Goal: Use online tool/utility: Use online tool/utility

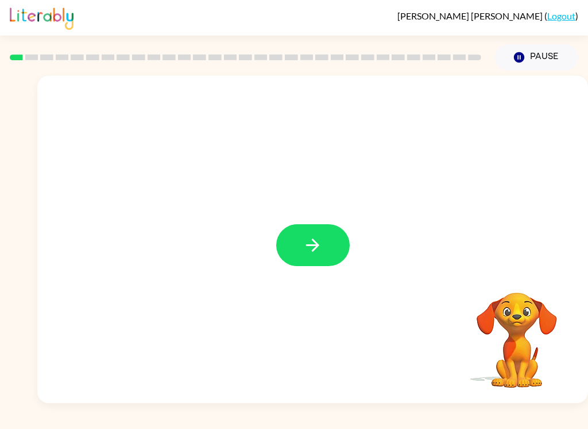
click at [321, 234] on button "button" at bounding box center [312, 245] width 73 height 42
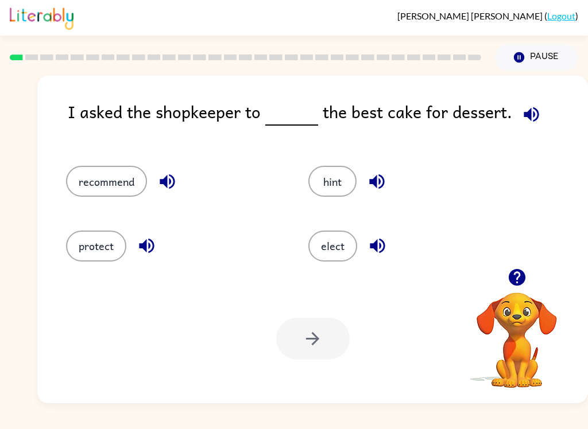
click at [340, 251] on button "elect" at bounding box center [332, 246] width 49 height 31
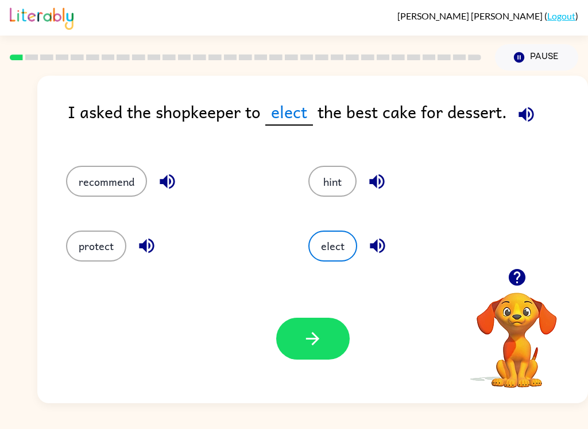
click at [316, 347] on icon "button" at bounding box center [312, 339] width 20 height 20
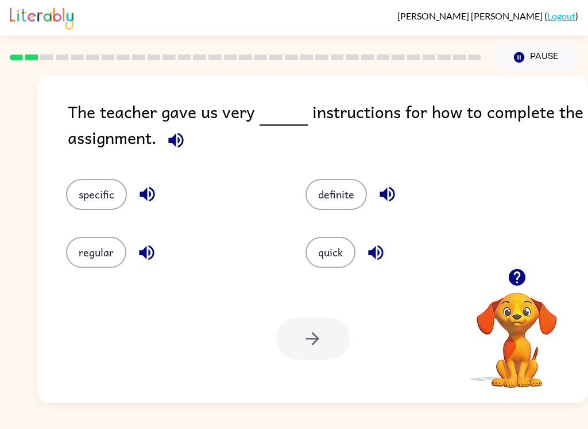
click at [103, 180] on button "specific" at bounding box center [96, 194] width 61 height 31
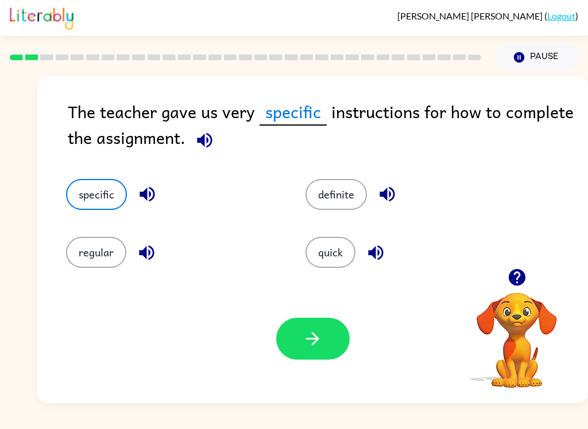
click at [334, 350] on button "button" at bounding box center [312, 339] width 73 height 42
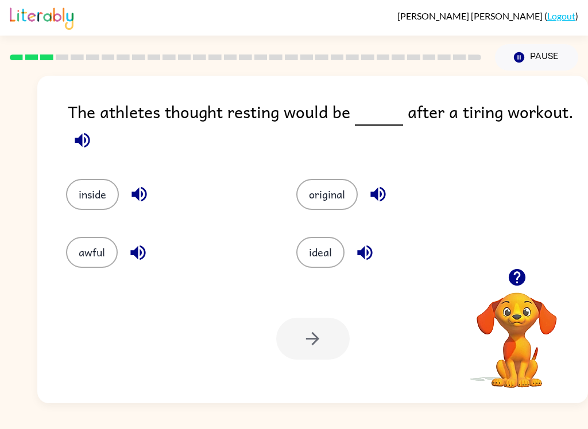
click at [76, 254] on button "awful" at bounding box center [92, 252] width 52 height 31
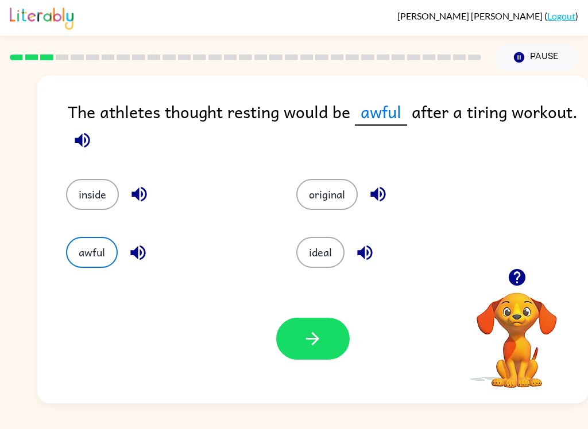
click at [308, 344] on icon "button" at bounding box center [312, 339] width 20 height 20
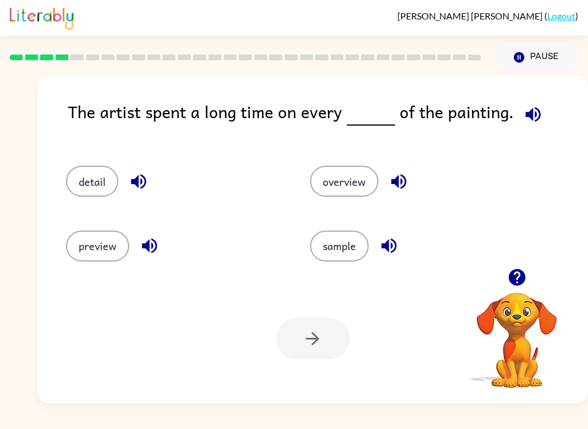
click at [79, 177] on button "detail" at bounding box center [92, 181] width 52 height 31
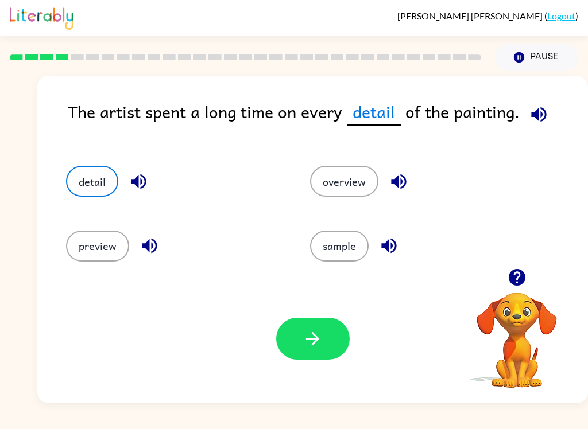
click at [319, 343] on icon "button" at bounding box center [312, 339] width 20 height 20
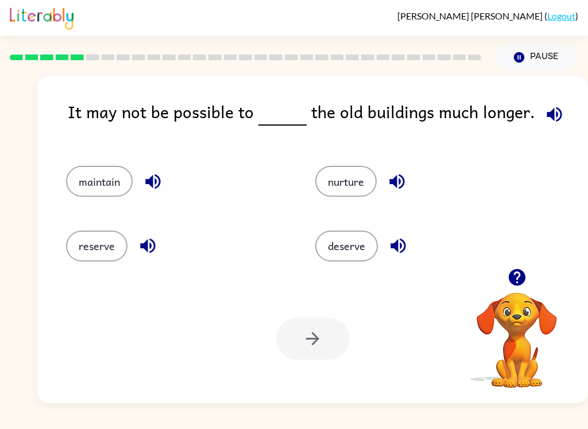
click at [362, 251] on button "deserve" at bounding box center [346, 246] width 63 height 31
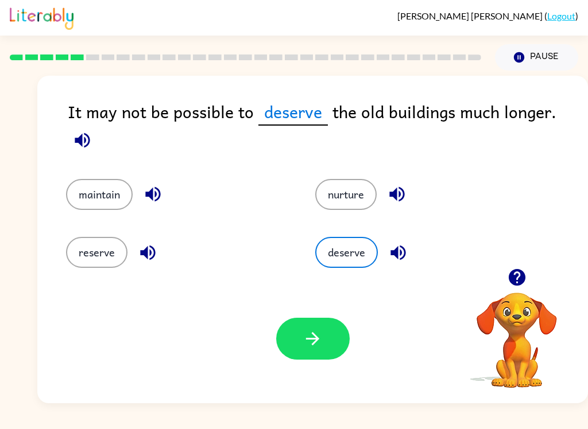
click at [327, 354] on button "button" at bounding box center [312, 339] width 73 height 42
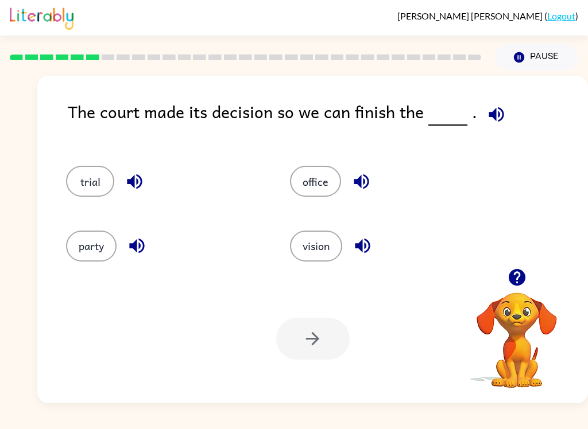
click at [96, 244] on button "party" at bounding box center [91, 246] width 51 height 31
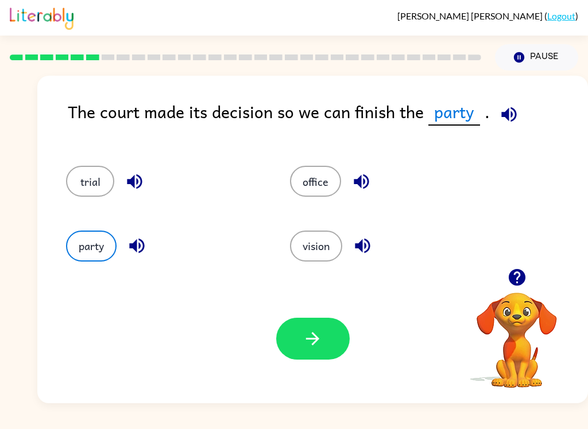
click at [103, 190] on button "trial" at bounding box center [90, 181] width 48 height 31
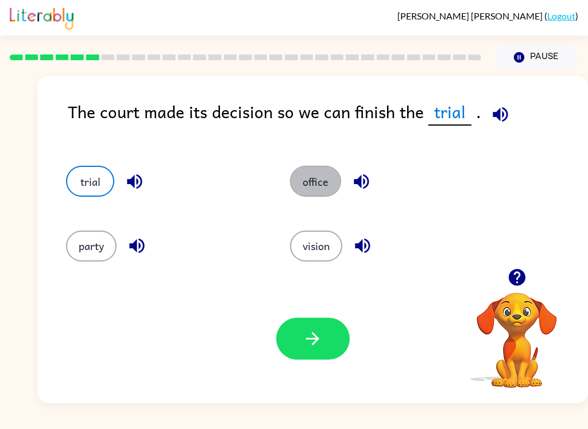
click at [315, 188] on button "office" at bounding box center [315, 181] width 51 height 31
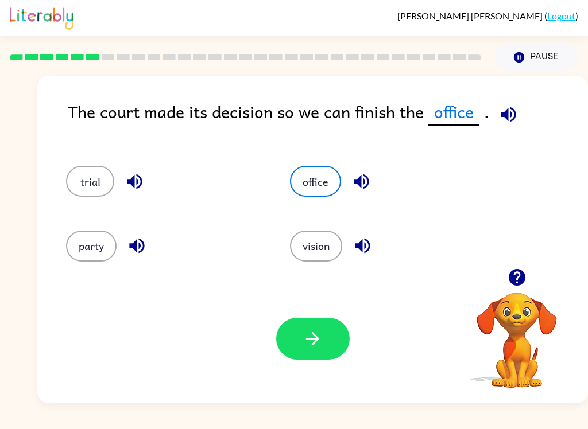
click at [323, 254] on button "vision" at bounding box center [316, 246] width 52 height 31
click at [309, 340] on icon "button" at bounding box center [312, 339] width 20 height 20
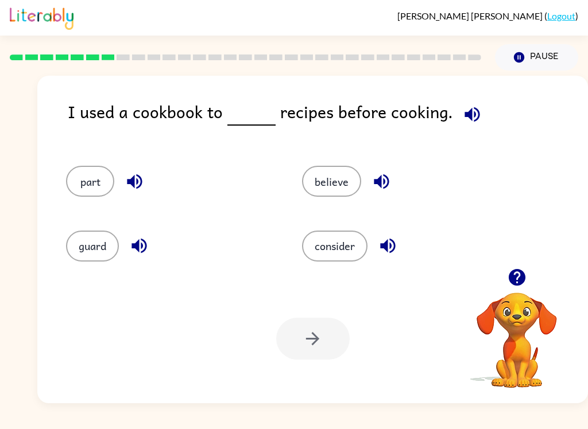
click at [333, 240] on button "consider" at bounding box center [334, 246] width 65 height 31
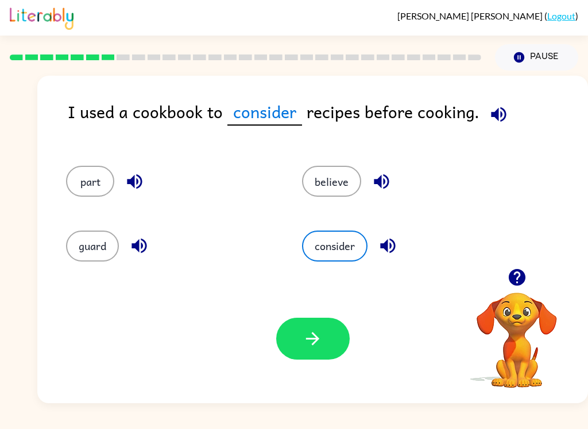
click at [304, 352] on button "button" at bounding box center [312, 339] width 73 height 42
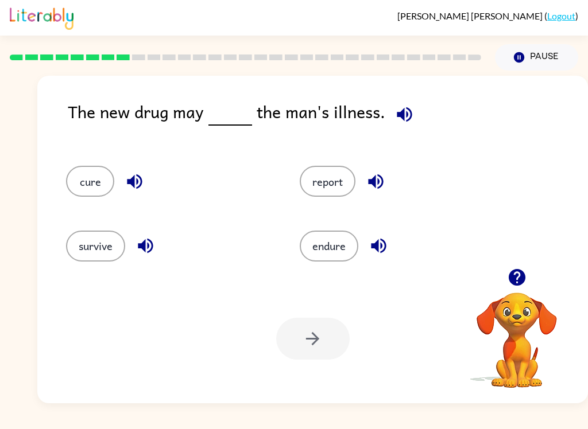
click at [110, 250] on button "survive" at bounding box center [95, 246] width 59 height 31
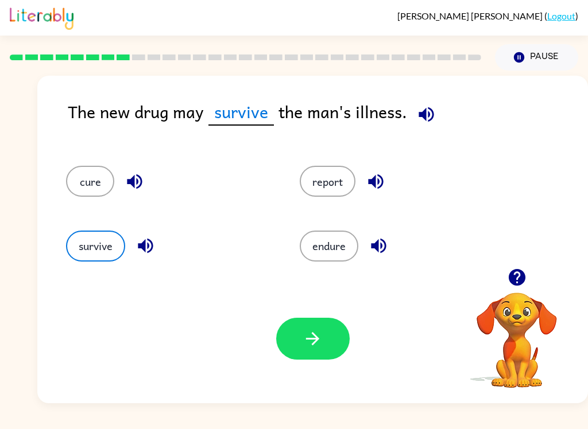
click at [307, 350] on button "button" at bounding box center [312, 339] width 73 height 42
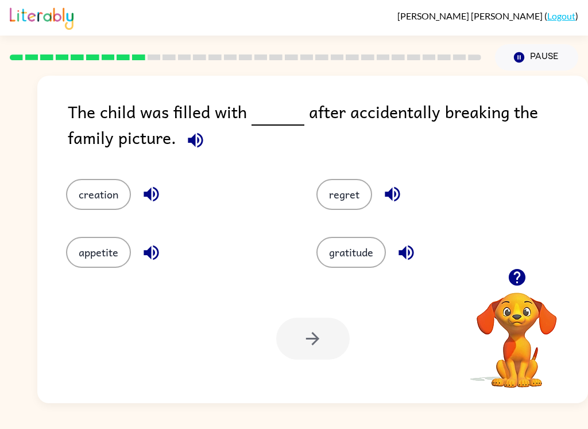
click at [99, 197] on button "creation" at bounding box center [98, 194] width 65 height 31
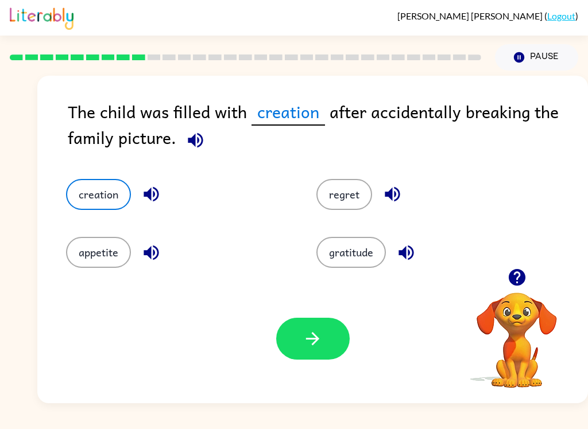
click at [319, 348] on icon "button" at bounding box center [312, 339] width 20 height 20
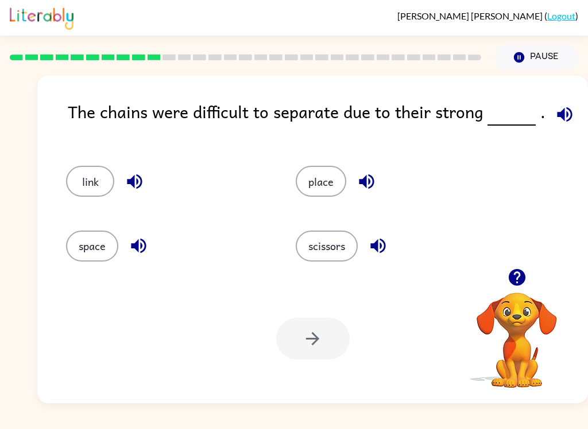
click at [324, 240] on button "scissors" at bounding box center [327, 246] width 62 height 31
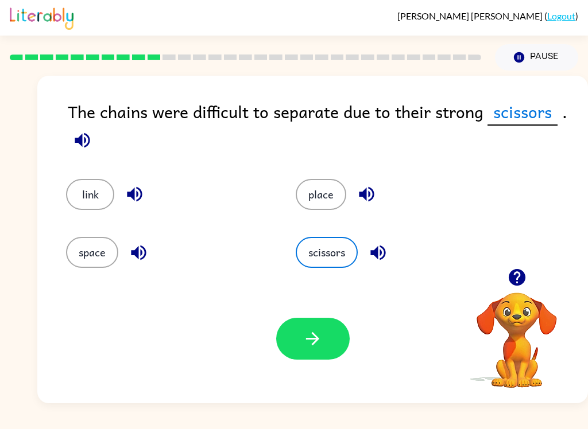
click at [317, 331] on icon "button" at bounding box center [312, 339] width 20 height 20
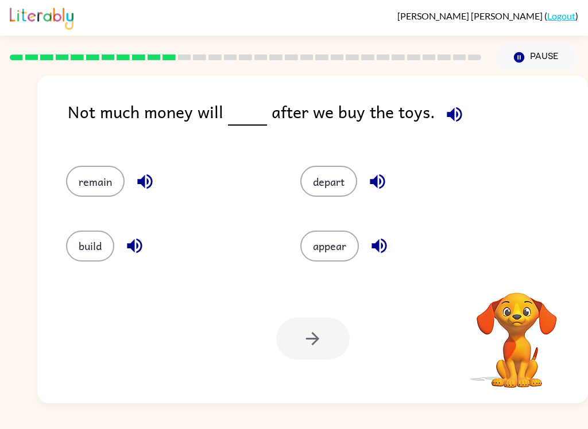
click at [100, 169] on button "remain" at bounding box center [95, 181] width 59 height 31
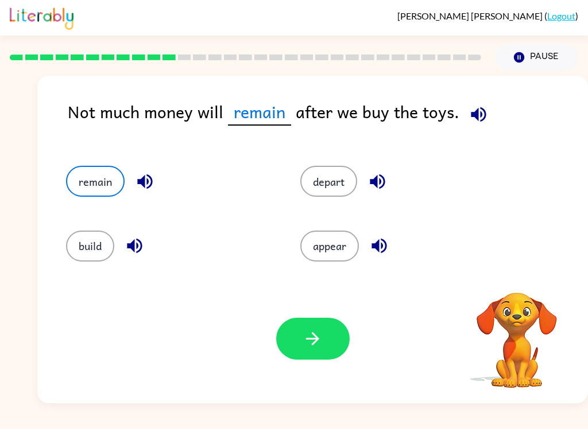
click at [308, 337] on icon "button" at bounding box center [312, 339] width 20 height 20
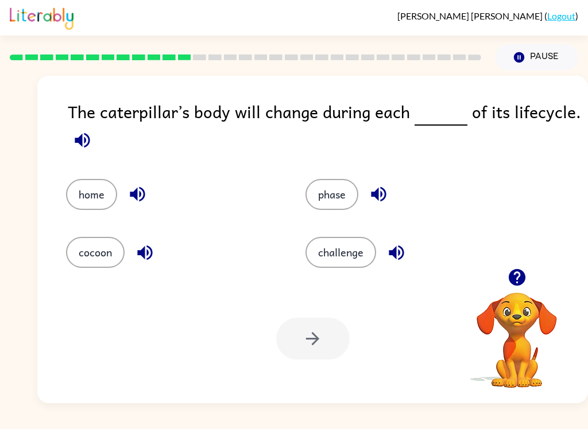
click at [78, 252] on button "cocoon" at bounding box center [95, 252] width 59 height 31
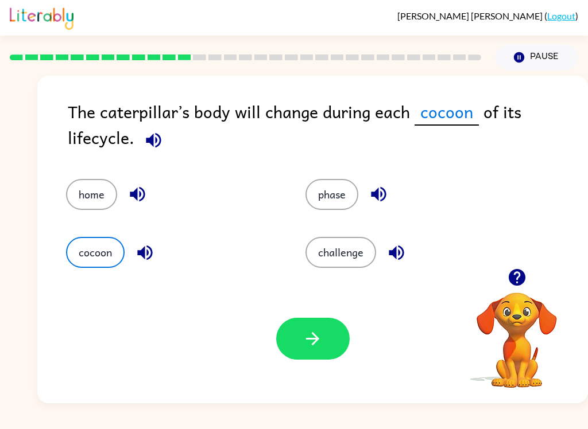
click at [310, 360] on button "button" at bounding box center [312, 339] width 73 height 42
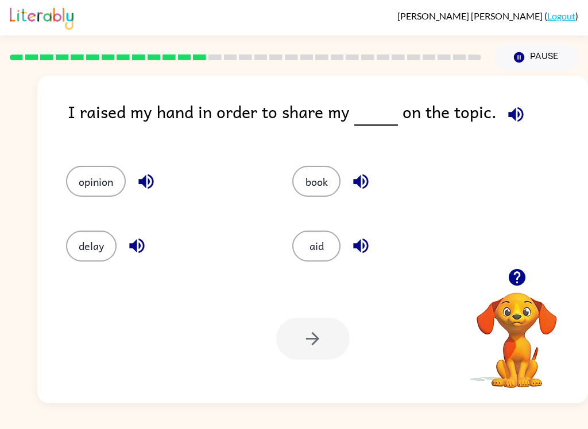
click at [99, 174] on button "opinion" at bounding box center [96, 181] width 60 height 31
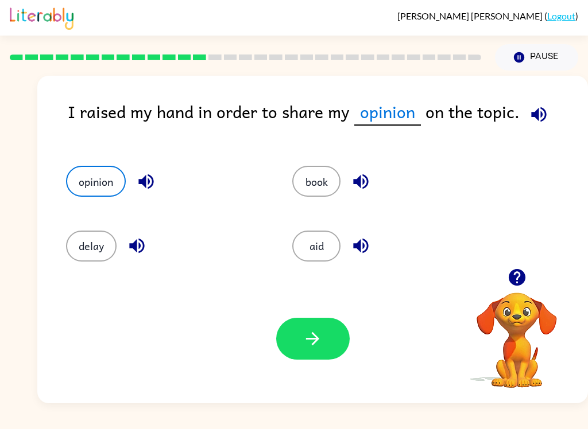
click at [327, 351] on button "button" at bounding box center [312, 339] width 73 height 42
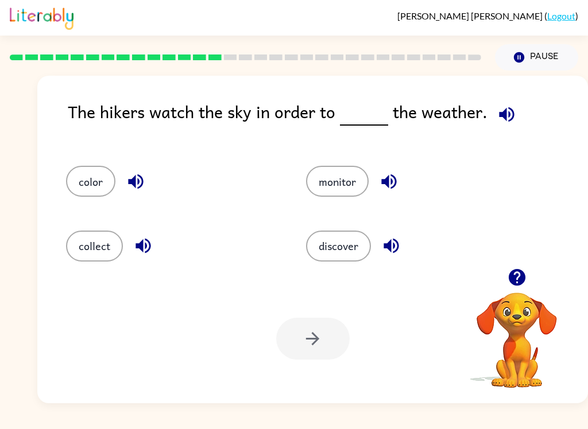
click at [329, 261] on button "discover" at bounding box center [338, 246] width 65 height 31
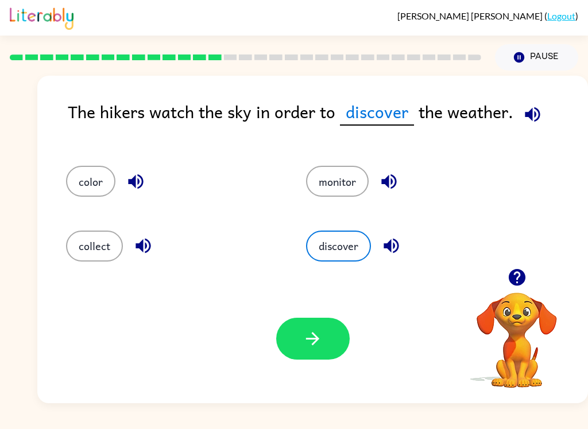
click at [312, 344] on icon "button" at bounding box center [312, 339] width 20 height 20
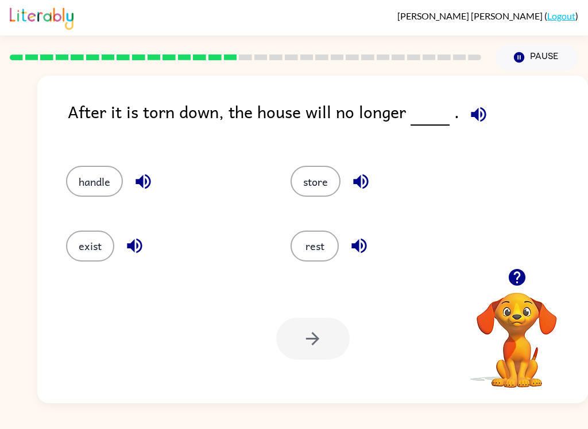
click at [101, 187] on button "handle" at bounding box center [94, 181] width 57 height 31
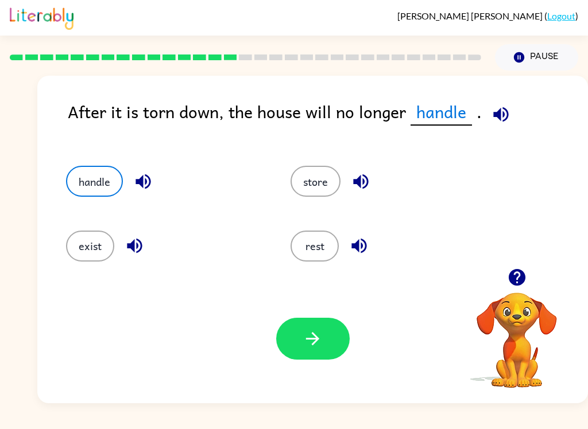
click at [84, 251] on button "exist" at bounding box center [90, 246] width 48 height 31
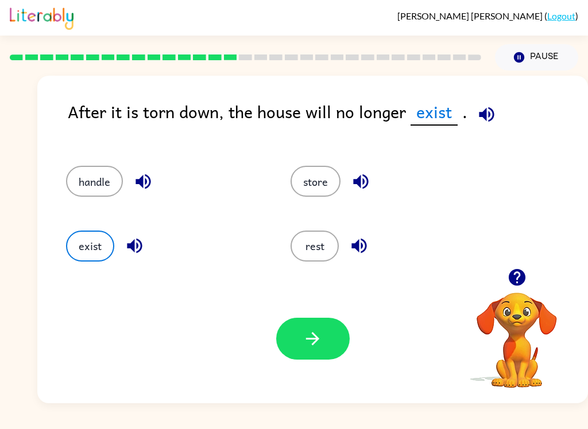
click at [313, 348] on icon "button" at bounding box center [312, 339] width 20 height 20
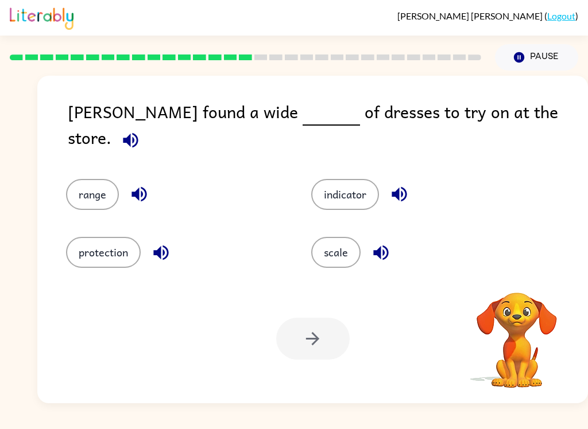
click at [226, 41] on div at bounding box center [245, 57] width 485 height 40
click at [210, 44] on div at bounding box center [245, 57] width 485 height 40
click at [350, 192] on button "indicator" at bounding box center [345, 194] width 68 height 31
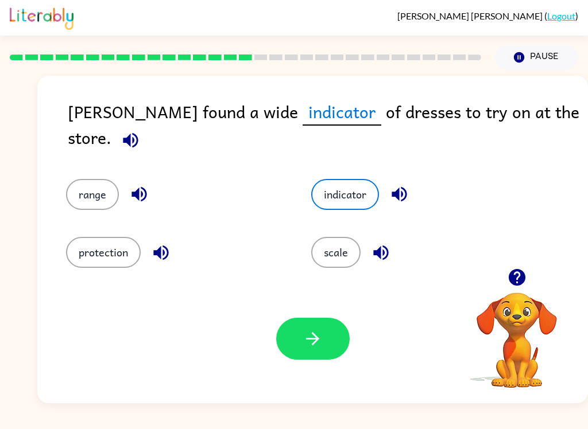
click at [326, 339] on button "button" at bounding box center [312, 339] width 73 height 42
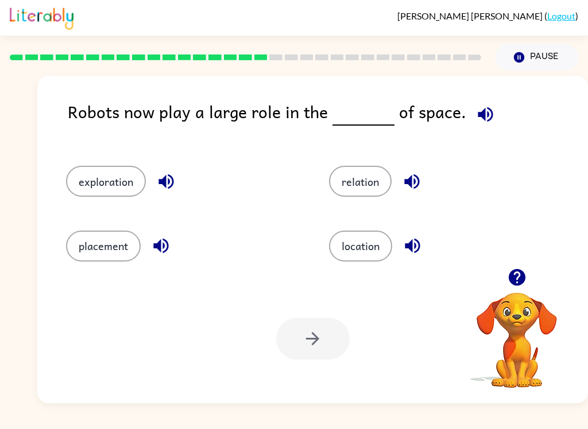
click at [209, 44] on div at bounding box center [245, 57] width 485 height 40
click at [367, 186] on button "relation" at bounding box center [360, 181] width 63 height 31
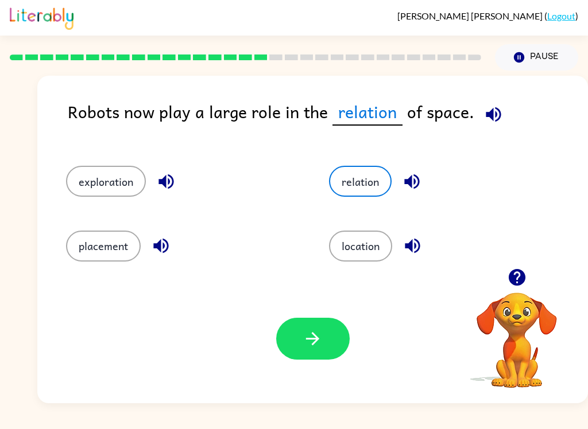
click at [306, 346] on icon "button" at bounding box center [312, 339] width 20 height 20
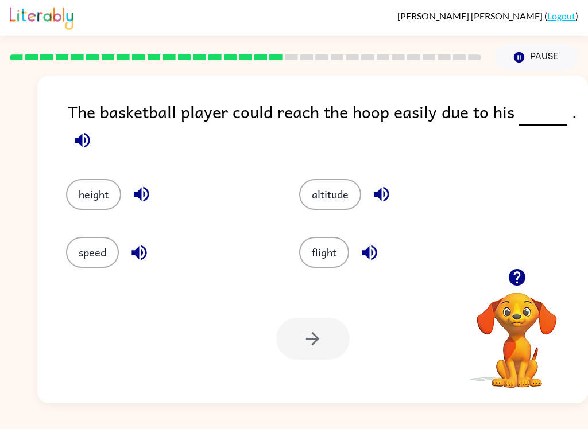
click at [209, 45] on div at bounding box center [245, 57] width 485 height 40
click at [104, 258] on button "speed" at bounding box center [92, 252] width 53 height 31
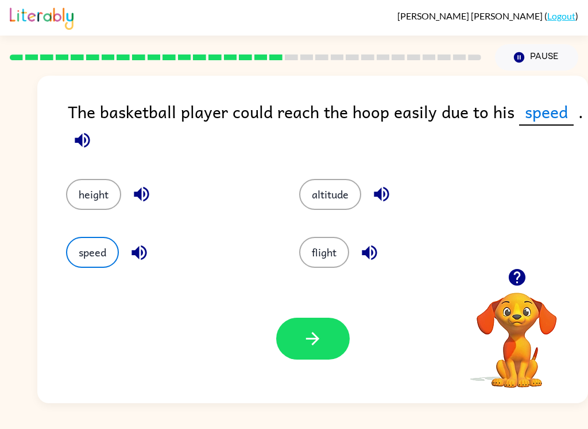
click at [318, 326] on button "button" at bounding box center [312, 339] width 73 height 42
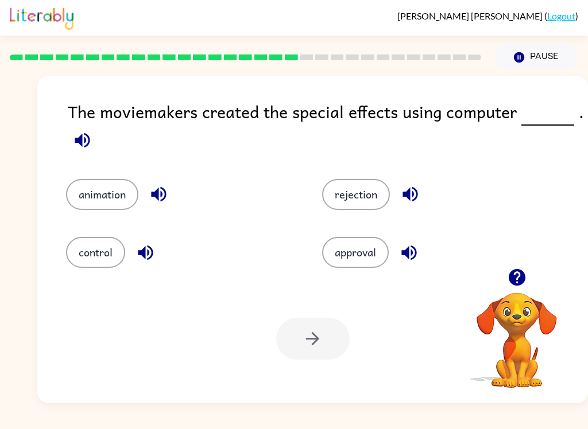
click at [208, 45] on div at bounding box center [245, 57] width 485 height 40
click at [360, 209] on button "rejection" at bounding box center [356, 194] width 68 height 31
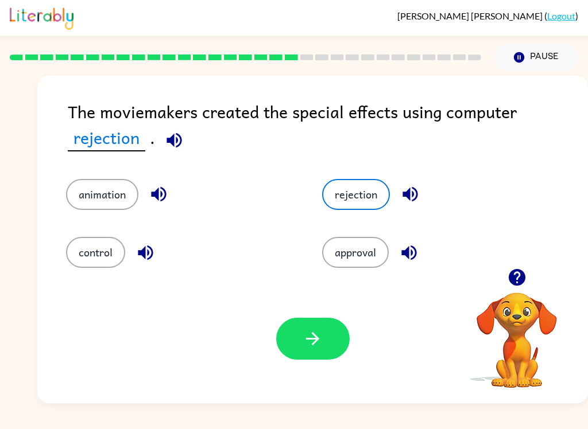
click at [313, 335] on icon "button" at bounding box center [312, 338] width 13 height 13
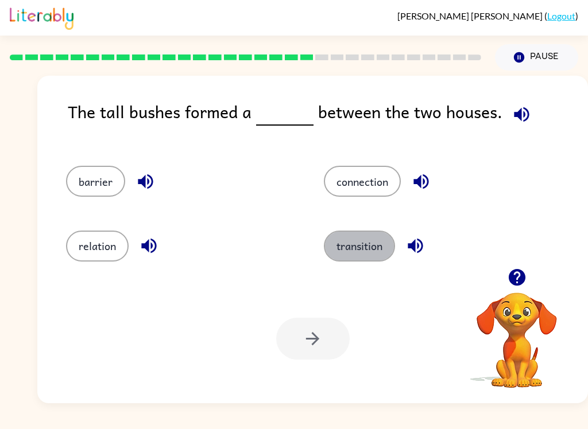
click at [351, 255] on button "transition" at bounding box center [359, 246] width 71 height 31
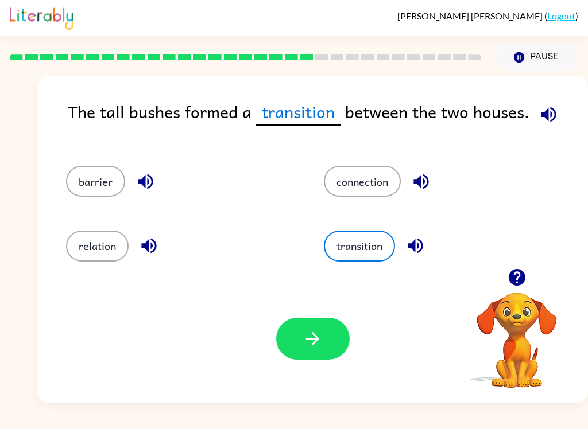
click at [319, 339] on icon "button" at bounding box center [312, 338] width 13 height 13
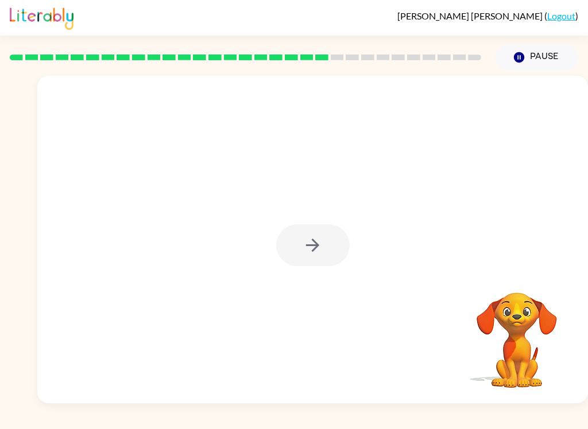
click at [320, 235] on div at bounding box center [312, 245] width 73 height 42
click at [312, 249] on icon "button" at bounding box center [312, 245] width 20 height 20
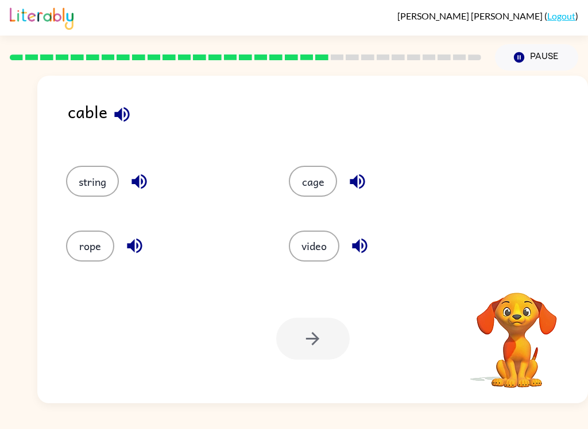
click at [327, 251] on button "video" at bounding box center [314, 246] width 51 height 31
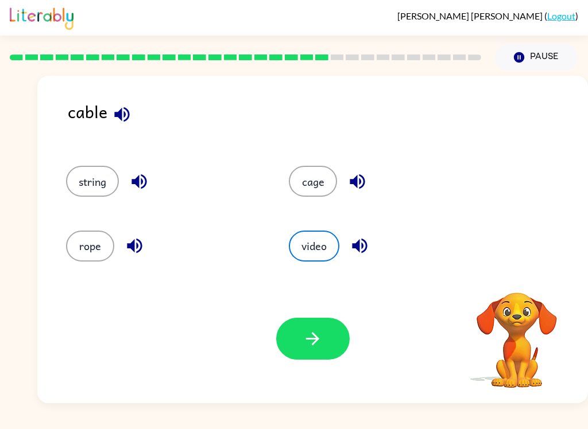
click at [312, 184] on button "cage" at bounding box center [313, 181] width 48 height 31
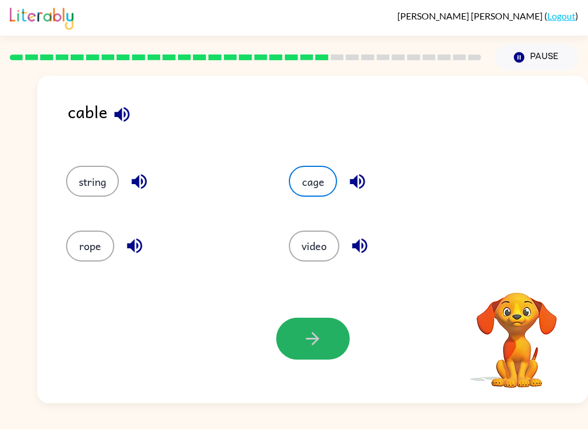
click at [325, 356] on button "button" at bounding box center [312, 339] width 73 height 42
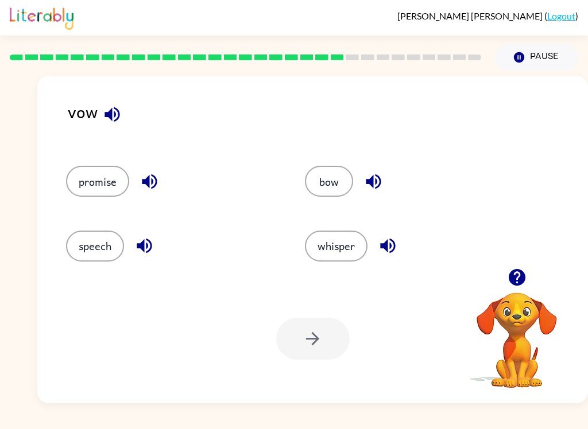
click at [333, 192] on button "bow" at bounding box center [329, 181] width 48 height 31
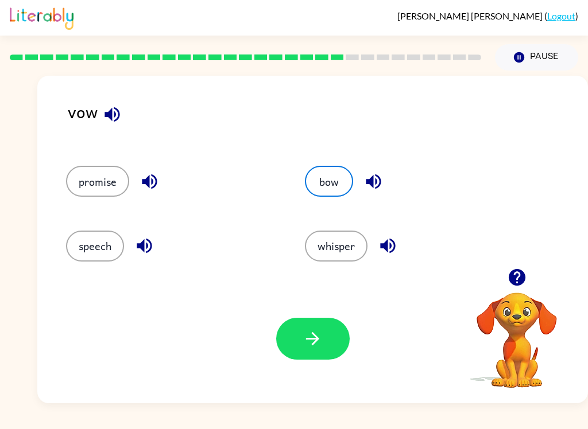
click at [348, 251] on button "whisper" at bounding box center [336, 246] width 63 height 31
click at [99, 236] on button "speech" at bounding box center [95, 246] width 58 height 31
click at [321, 348] on icon "button" at bounding box center [312, 339] width 20 height 20
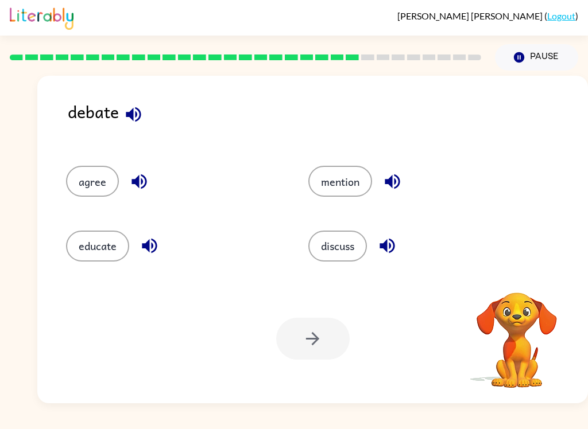
click at [352, 242] on button "discuss" at bounding box center [337, 246] width 59 height 31
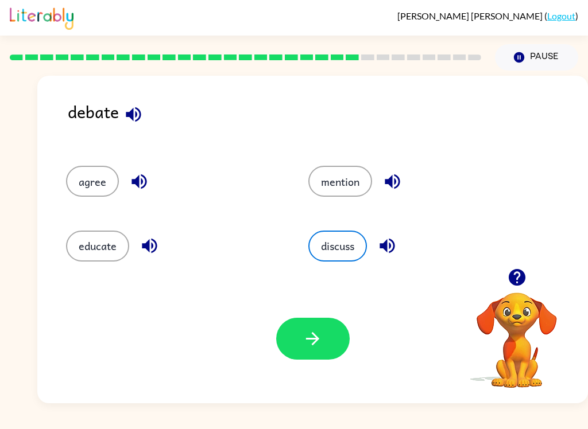
click at [316, 343] on icon "button" at bounding box center [312, 338] width 13 height 13
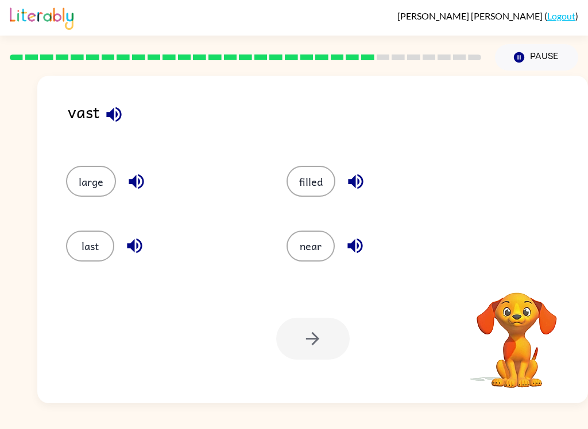
click at [302, 355] on div at bounding box center [312, 339] width 73 height 42
click at [83, 197] on button "large" at bounding box center [91, 181] width 50 height 31
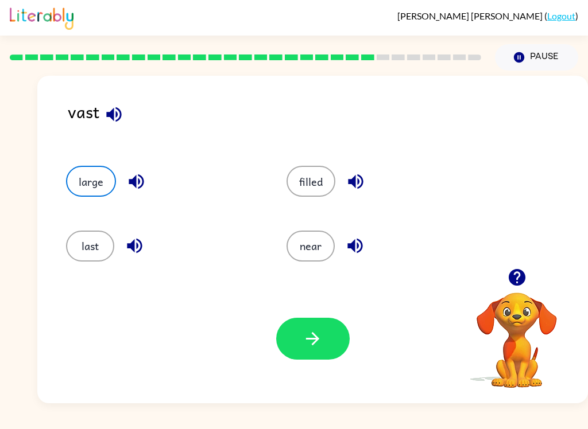
click at [324, 185] on button "filled" at bounding box center [310, 181] width 49 height 31
click at [101, 189] on button "large" at bounding box center [91, 181] width 50 height 31
click at [324, 327] on button "button" at bounding box center [312, 339] width 73 height 42
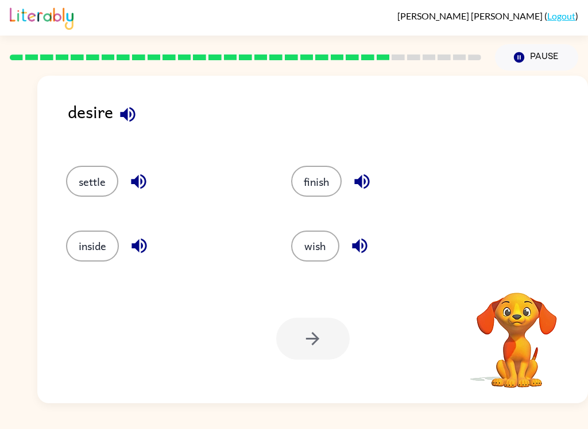
click at [117, 185] on button "settle" at bounding box center [92, 181] width 52 height 31
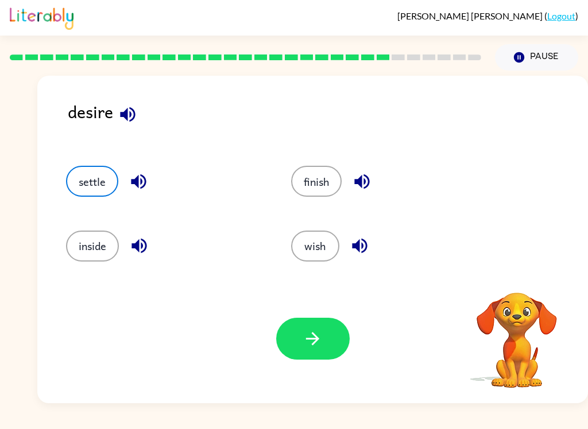
click at [310, 341] on icon "button" at bounding box center [312, 339] width 20 height 20
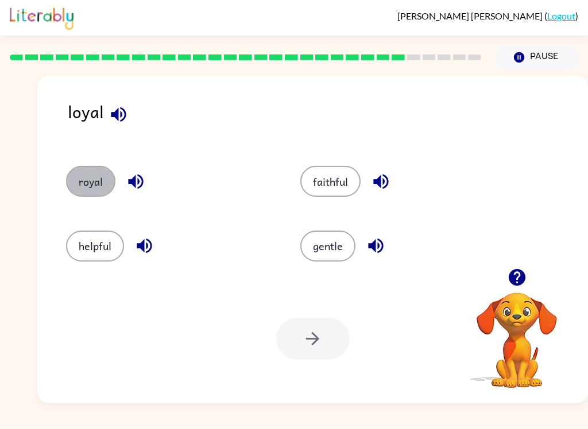
click at [102, 191] on button "royal" at bounding box center [90, 181] width 49 height 31
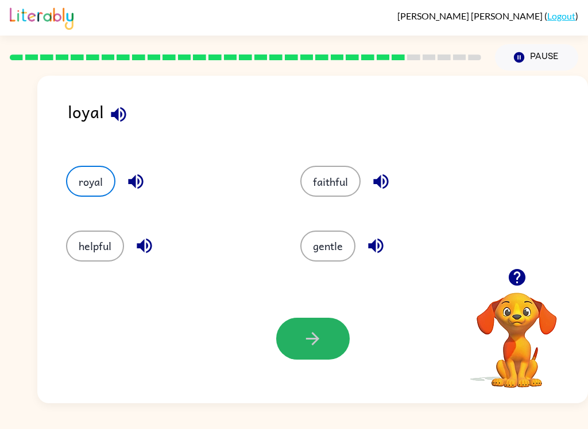
click at [325, 346] on button "button" at bounding box center [312, 339] width 73 height 42
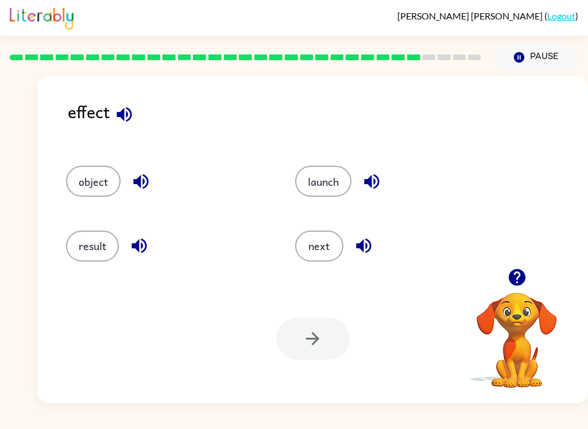
click at [70, 239] on button "result" at bounding box center [92, 246] width 53 height 31
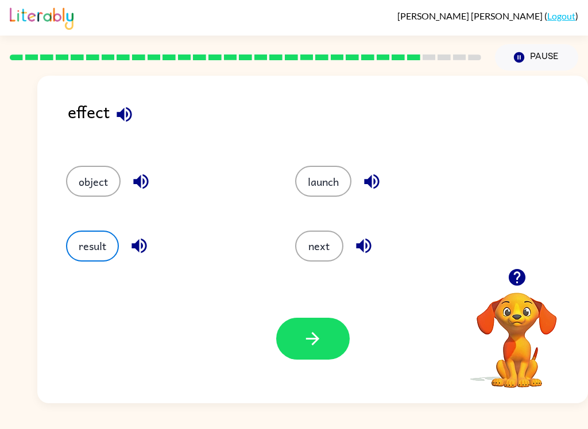
click at [319, 349] on icon "button" at bounding box center [312, 339] width 20 height 20
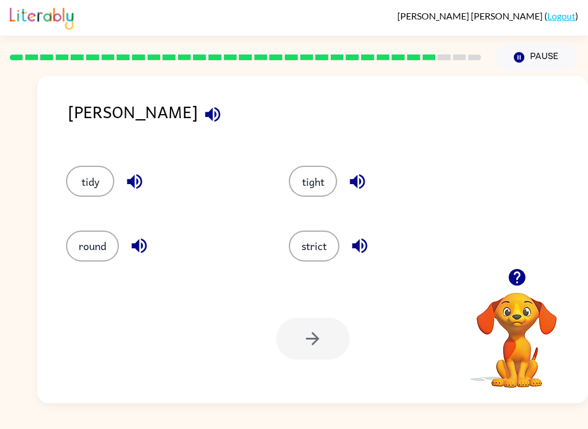
click at [317, 189] on button "tight" at bounding box center [313, 181] width 48 height 31
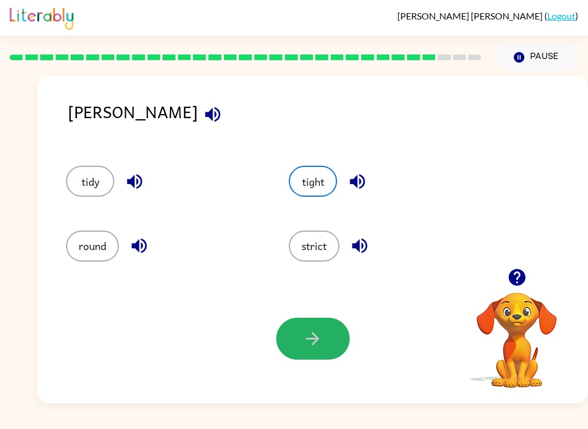
click at [312, 340] on icon "button" at bounding box center [312, 339] width 20 height 20
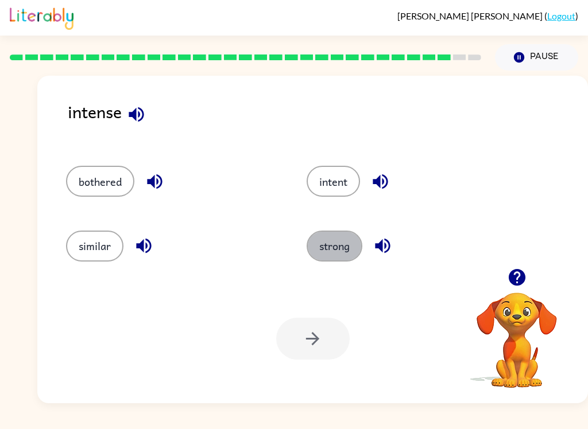
click at [343, 248] on button "strong" at bounding box center [334, 246] width 56 height 31
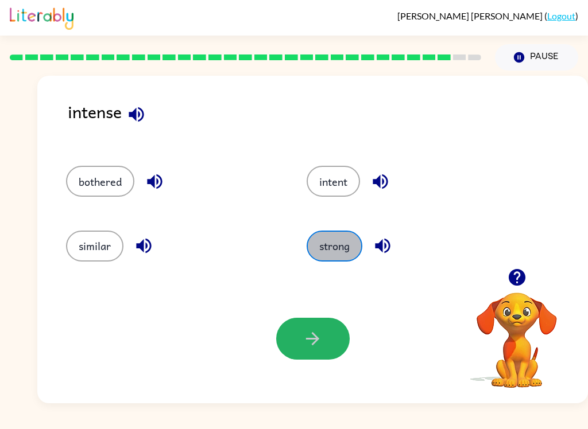
click at [313, 337] on icon "button" at bounding box center [312, 339] width 20 height 20
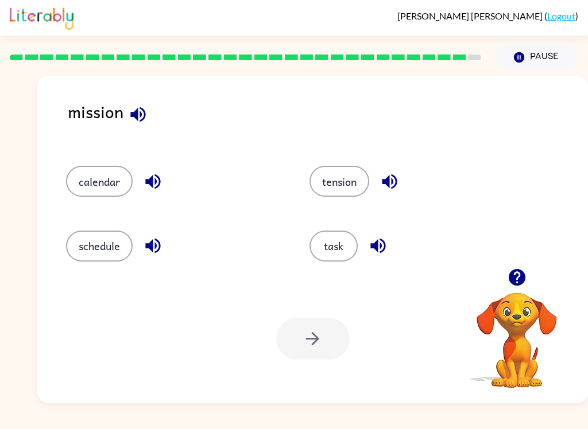
click at [364, 185] on button "tension" at bounding box center [339, 181] width 60 height 31
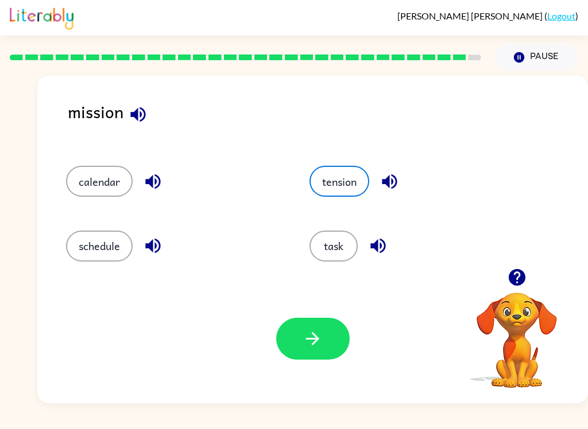
click at [324, 334] on button "button" at bounding box center [312, 339] width 73 height 42
